Goal: Task Accomplishment & Management: Use online tool/utility

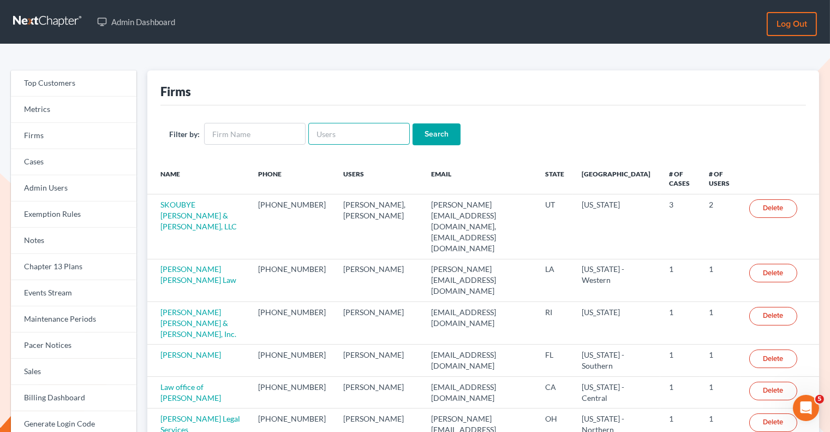
click at [335, 133] on input "text" at bounding box center [359, 134] width 102 height 22
paste input "donna@dishbaklaw.com"
type input "donna@dishbaklaw.com"
click at [427, 128] on input "Search" at bounding box center [437, 134] width 48 height 22
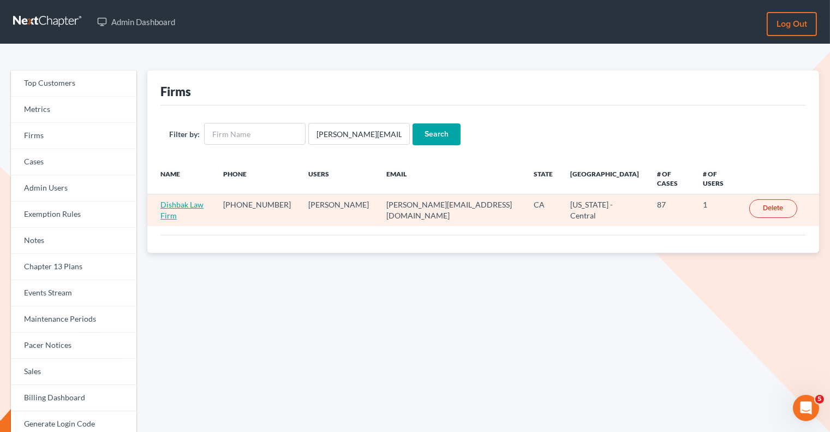
click at [204, 200] on link "Dishbak Law Firm" at bounding box center [181, 210] width 43 height 20
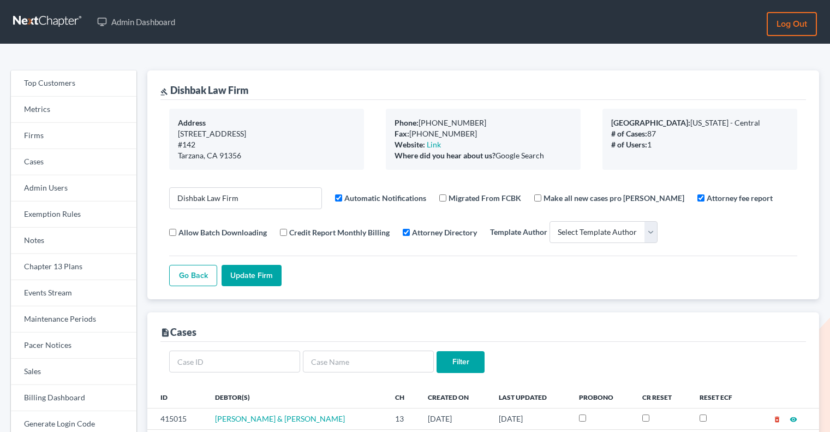
select select
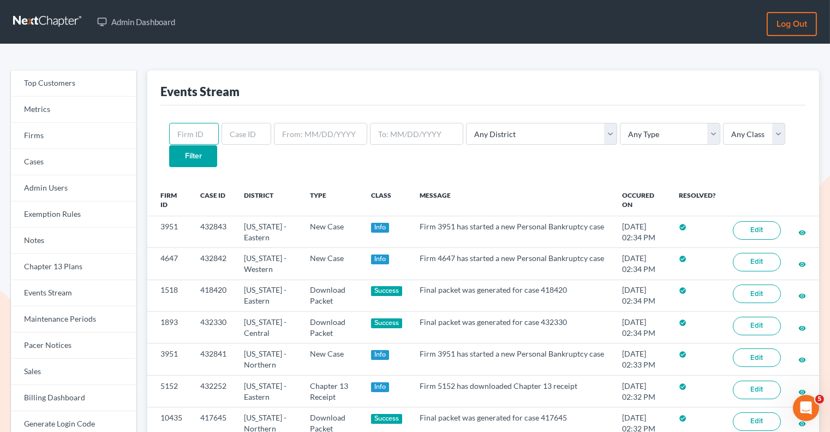
click at [204, 135] on input "text" at bounding box center [194, 134] width 50 height 22
paste input "2442"
type input "2442"
click at [620, 142] on select "Any Type Case Applied To Plan Case Archive Case Duplicate Case Filing Chapter 1…" at bounding box center [670, 134] width 100 height 22
select select "credit_report"
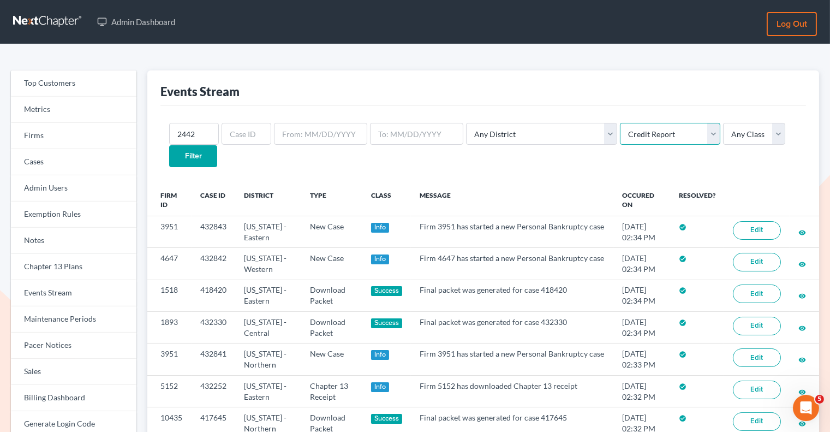
click at [620, 123] on select "Any Type Case Applied To Plan Case Archive Case Duplicate Case Filing Chapter 1…" at bounding box center [670, 134] width 100 height 22
click at [217, 145] on input "Filter" at bounding box center [193, 156] width 48 height 22
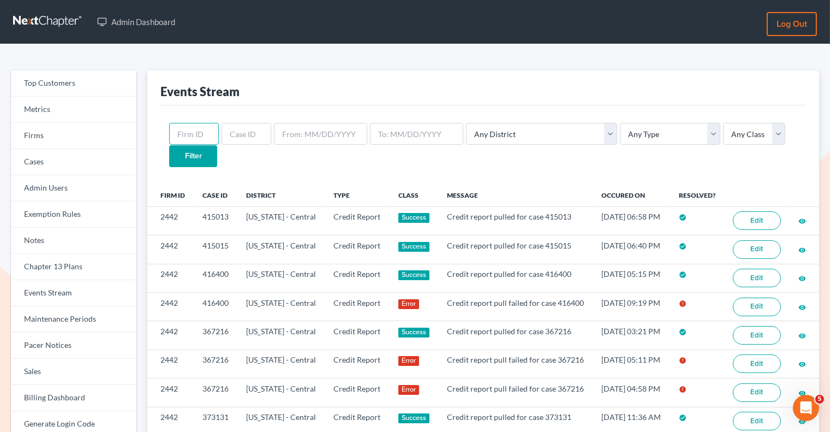
click at [186, 124] on input "text" at bounding box center [194, 134] width 50 height 22
paste input "2442"
type input "2442"
click at [217, 145] on input "Filter" at bounding box center [193, 156] width 48 height 22
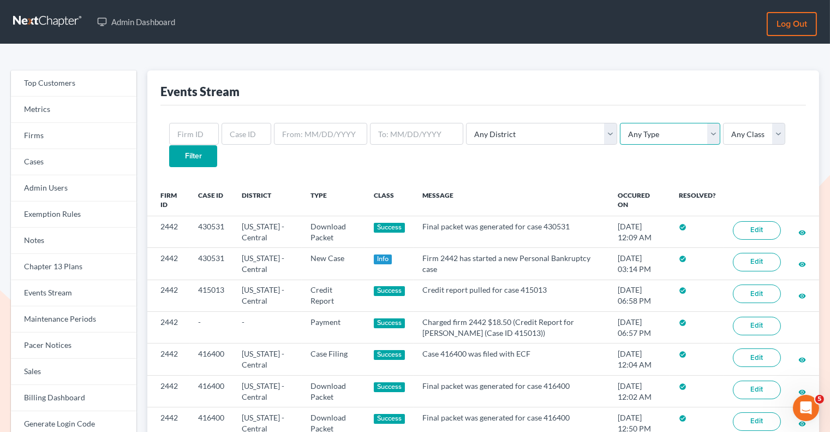
click at [620, 126] on select "Any Type Case Applied To Plan Case Archive Case Duplicate Case Filing Chapter 1…" at bounding box center [670, 134] width 100 height 22
select select "credit_report"
click at [620, 123] on select "Any Type Case Applied To Plan Case Archive Case Duplicate Case Filing Chapter 1…" at bounding box center [670, 134] width 100 height 22
click at [217, 145] on input "Filter" at bounding box center [193, 156] width 48 height 22
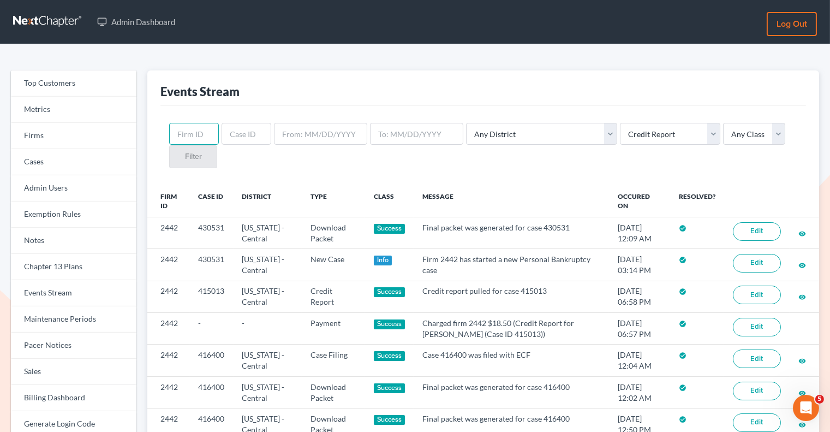
click at [198, 140] on input "text" at bounding box center [194, 134] width 50 height 22
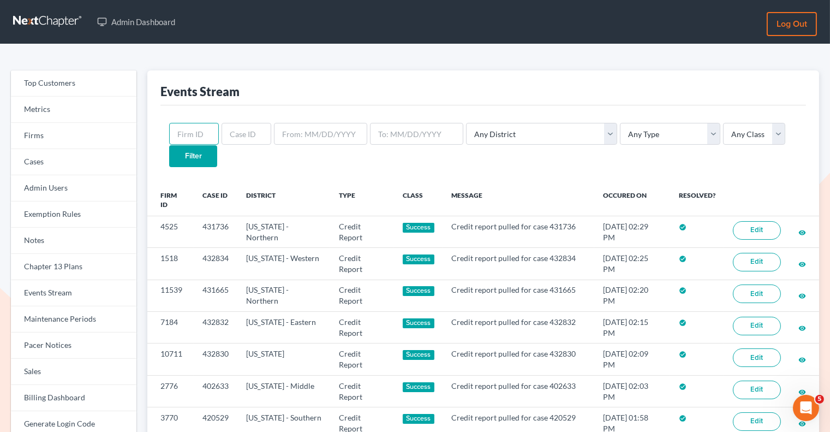
click at [196, 139] on input "text" at bounding box center [194, 134] width 50 height 22
paste input "2442"
type input "2442"
click at [628, 146] on div "2442 Any District Alabama - Middle Alabama - Northern Alabama - Southern Alaska…" at bounding box center [483, 144] width 646 height 79
click at [624, 137] on select "Any Type Case Applied To Plan Case Archive Case Duplicate Case Filing Chapter 1…" at bounding box center [670, 134] width 100 height 22
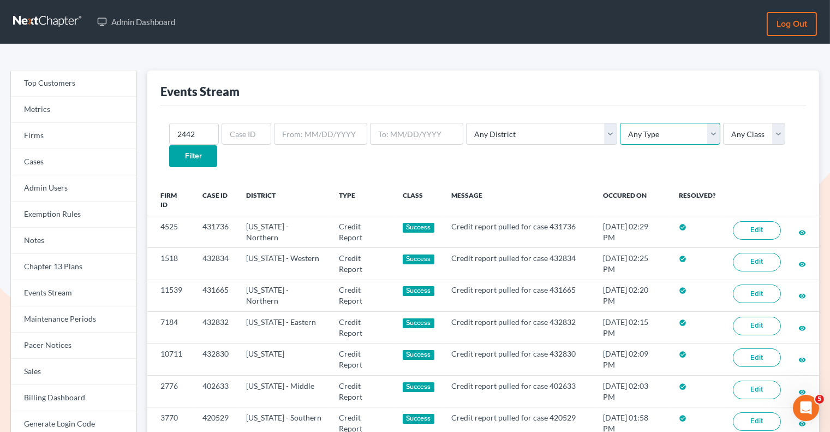
select select "credit_report"
click at [620, 123] on select "Any Type Case Applied To Plan Case Archive Case Duplicate Case Filing Chapter 1…" at bounding box center [670, 134] width 100 height 22
click at [217, 145] on input "Filter" at bounding box center [193, 156] width 48 height 22
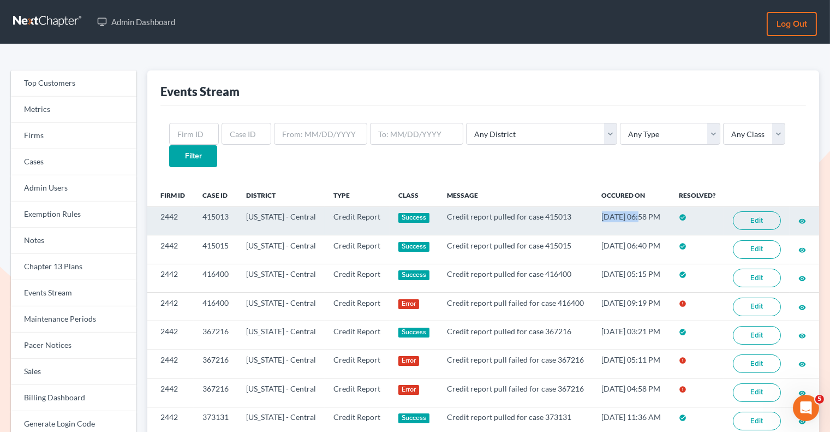
drag, startPoint x: 588, startPoint y: 204, endPoint x: 627, endPoint y: 204, distance: 39.3
click at [627, 206] on td "[DATE] 06:58 PM" at bounding box center [631, 220] width 77 height 28
copy td "[DATE]"
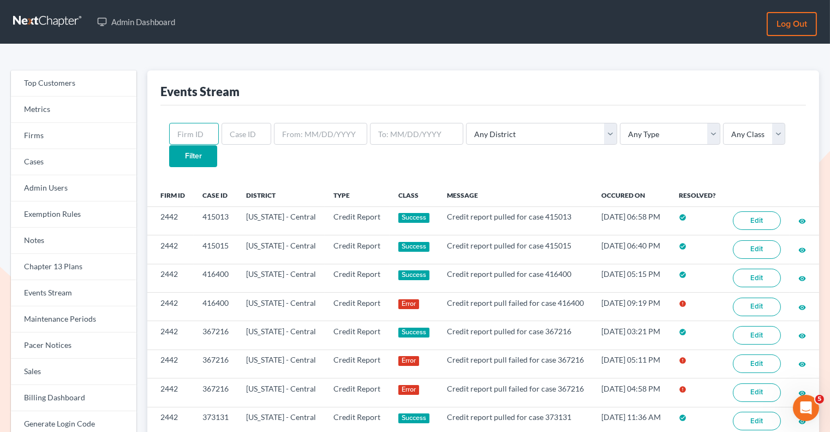
click at [187, 130] on input "text" at bounding box center [194, 134] width 50 height 22
paste input "[DATE]"
type input "[DATE]"
click at [190, 127] on input "text" at bounding box center [194, 134] width 50 height 22
paste input "2442"
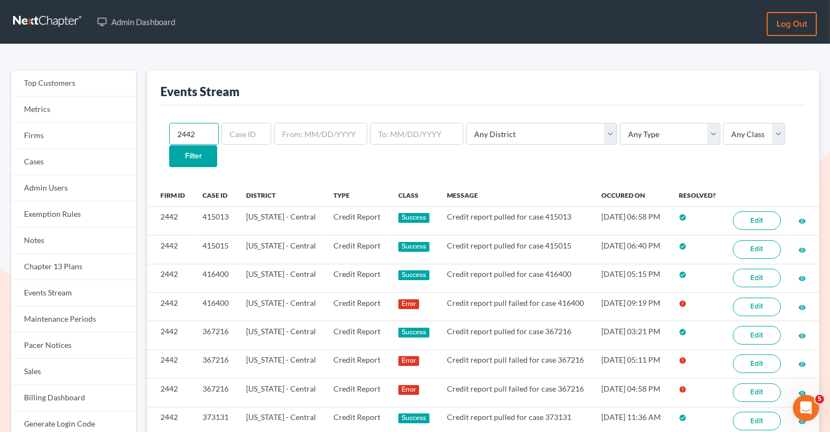
type input "2442"
click at [217, 145] on input "Filter" at bounding box center [193, 156] width 48 height 22
